Goal: Task Accomplishment & Management: Complete application form

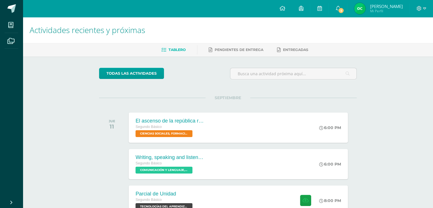
click at [365, 9] on img at bounding box center [359, 8] width 11 height 11
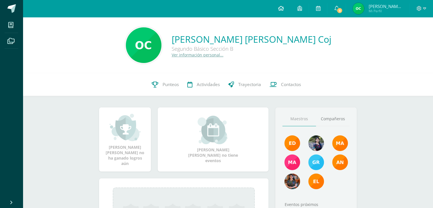
click at [290, 8] on link at bounding box center [280, 8] width 19 height 17
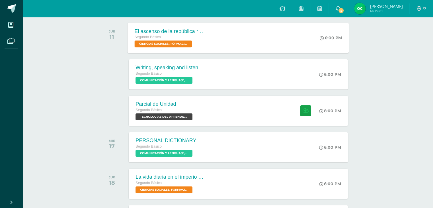
scroll to position [97, 0]
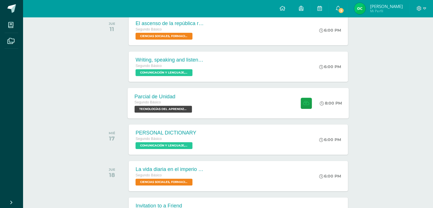
click at [164, 107] on span "TECNOLOGÍAS DEL APRENDIZAJE Y LA COMUNICACIÓN 'Sección B'" at bounding box center [163, 109] width 57 height 7
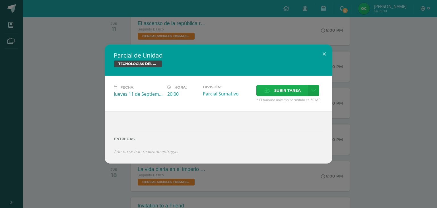
click at [275, 92] on span "Subir tarea" at bounding box center [287, 90] width 26 height 11
click at [0, 0] on input "Subir tarea" at bounding box center [0, 0] width 0 height 0
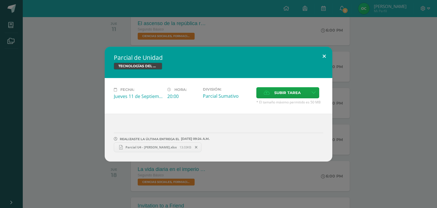
click at [322, 54] on button at bounding box center [324, 56] width 16 height 19
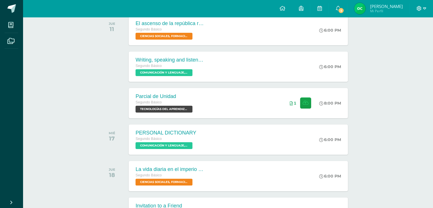
click at [423, 9] on icon at bounding box center [424, 8] width 3 height 2
click at [407, 37] on span "Cerrar sesión" at bounding box center [407, 38] width 26 height 5
